Goal: Find specific page/section: Find specific page/section

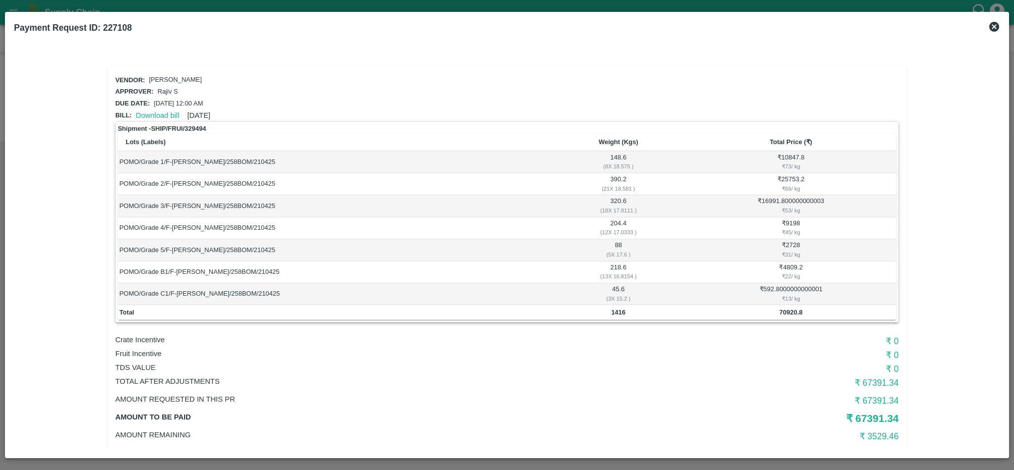
click at [996, 27] on icon at bounding box center [995, 27] width 12 height 12
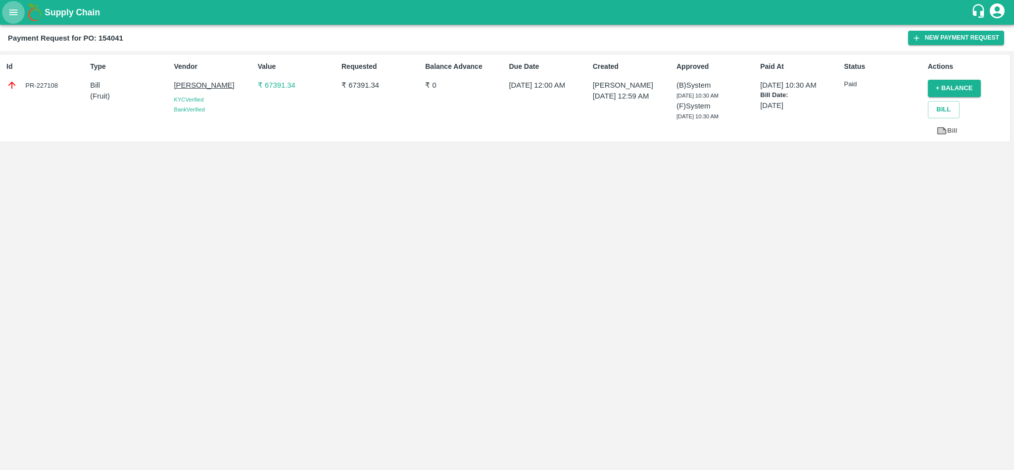
click at [12, 12] on icon "open drawer" at bounding box center [13, 12] width 11 height 11
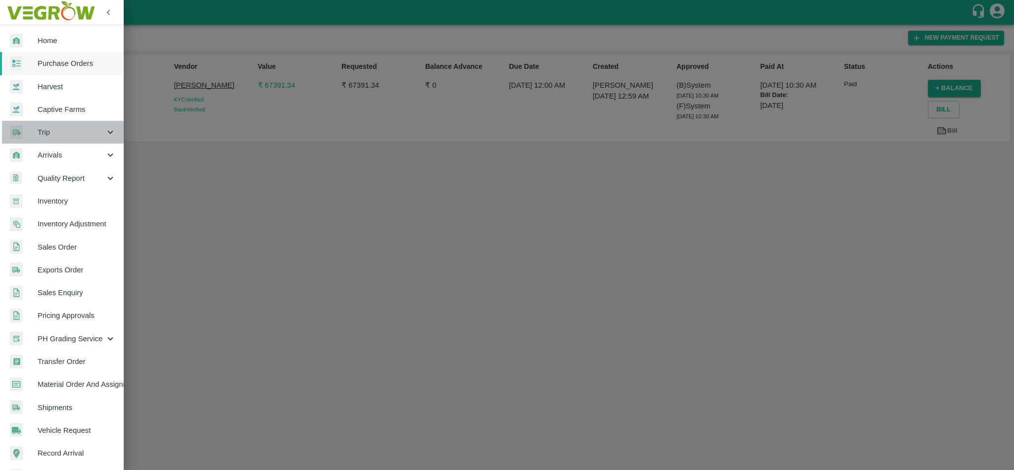
click at [55, 127] on span "Trip" at bounding box center [71, 132] width 67 height 11
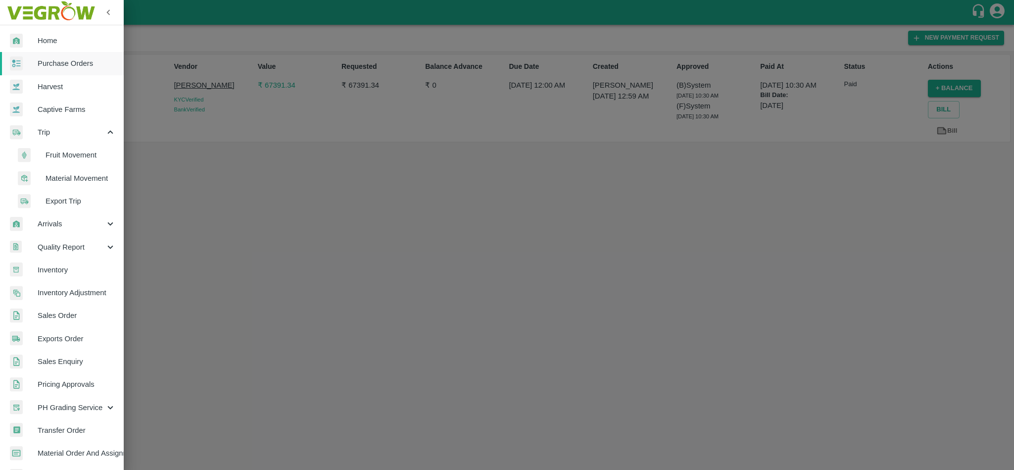
click at [63, 178] on span "Material Movement" at bounding box center [81, 178] width 70 height 11
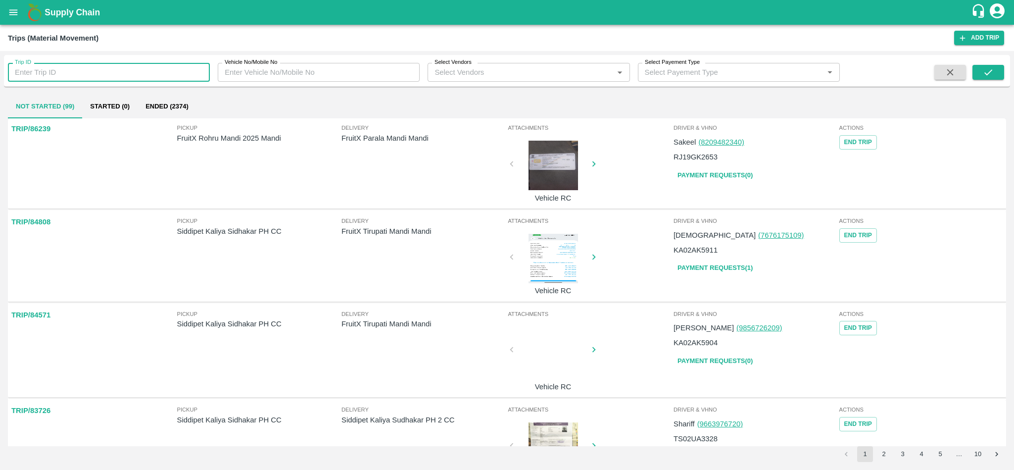
click at [71, 73] on input "Trip ID" at bounding box center [109, 72] width 202 height 19
paste input "87244"
type input "87244"
click at [991, 75] on icon "submit" at bounding box center [988, 72] width 11 height 11
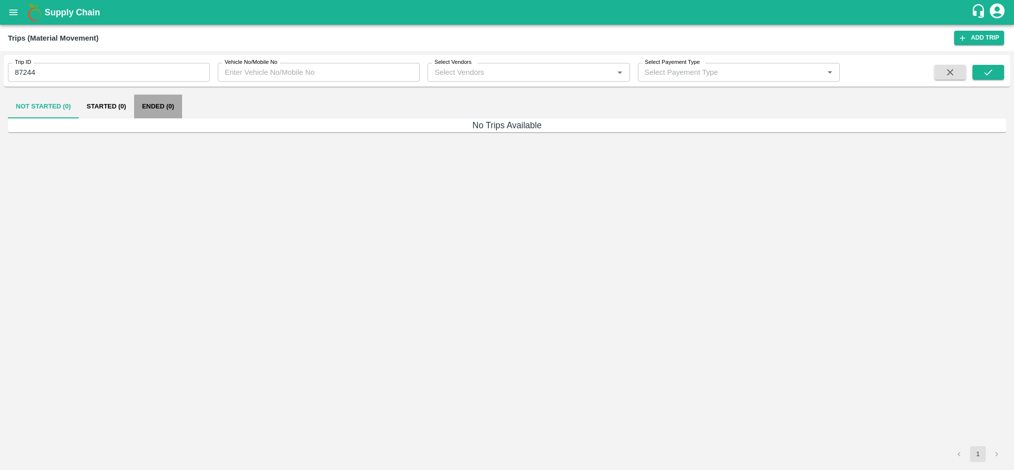
click at [147, 104] on button "Ended (0)" at bounding box center [158, 107] width 48 height 24
click at [12, 11] on icon "open drawer" at bounding box center [13, 12] width 11 height 11
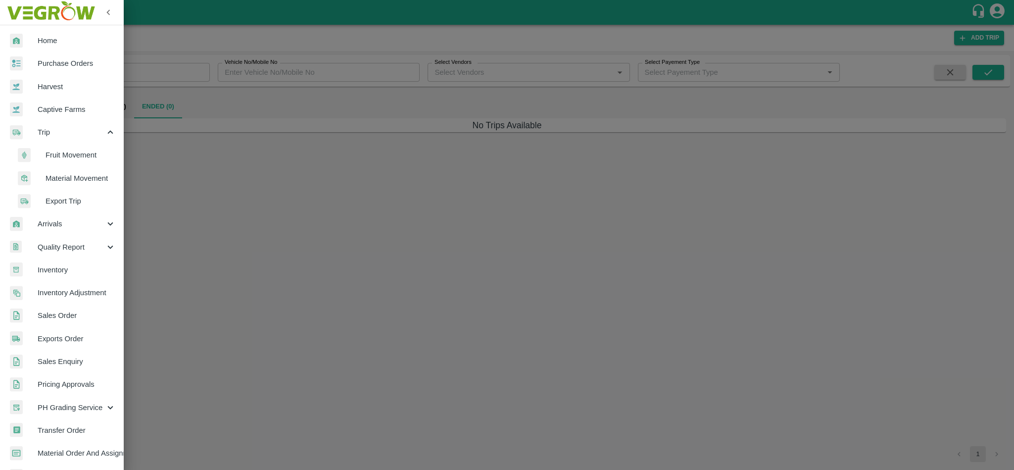
click at [54, 158] on span "Fruit Movement" at bounding box center [81, 155] width 70 height 11
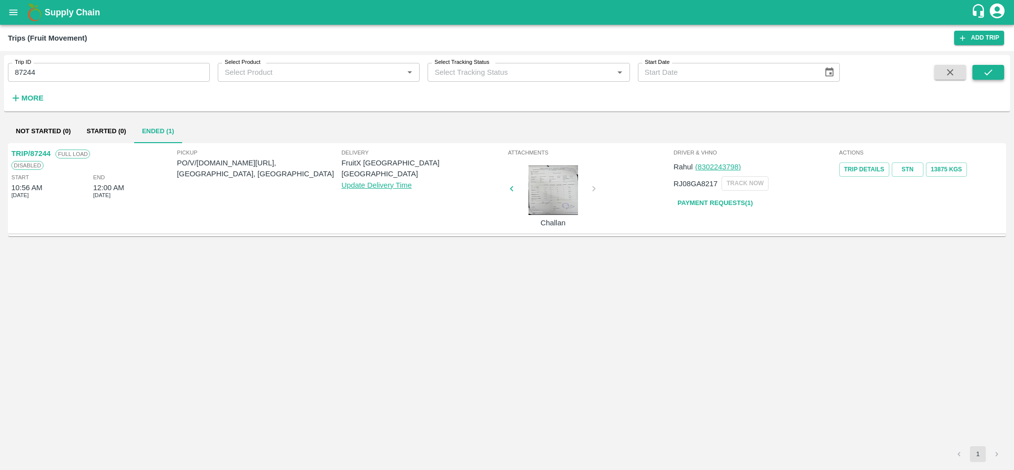
click at [997, 70] on button "submit" at bounding box center [989, 72] width 32 height 15
